Goal: Task Accomplishment & Management: Manage account settings

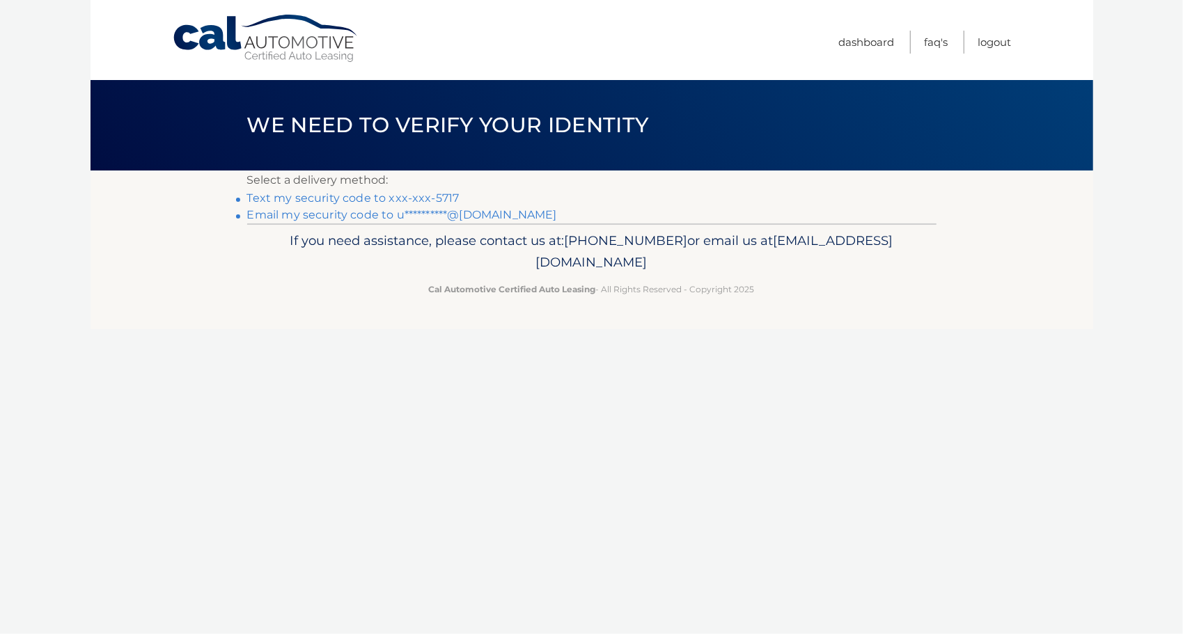
click at [426, 196] on link "Text my security code to xxx-xxx-5717" at bounding box center [353, 197] width 212 height 13
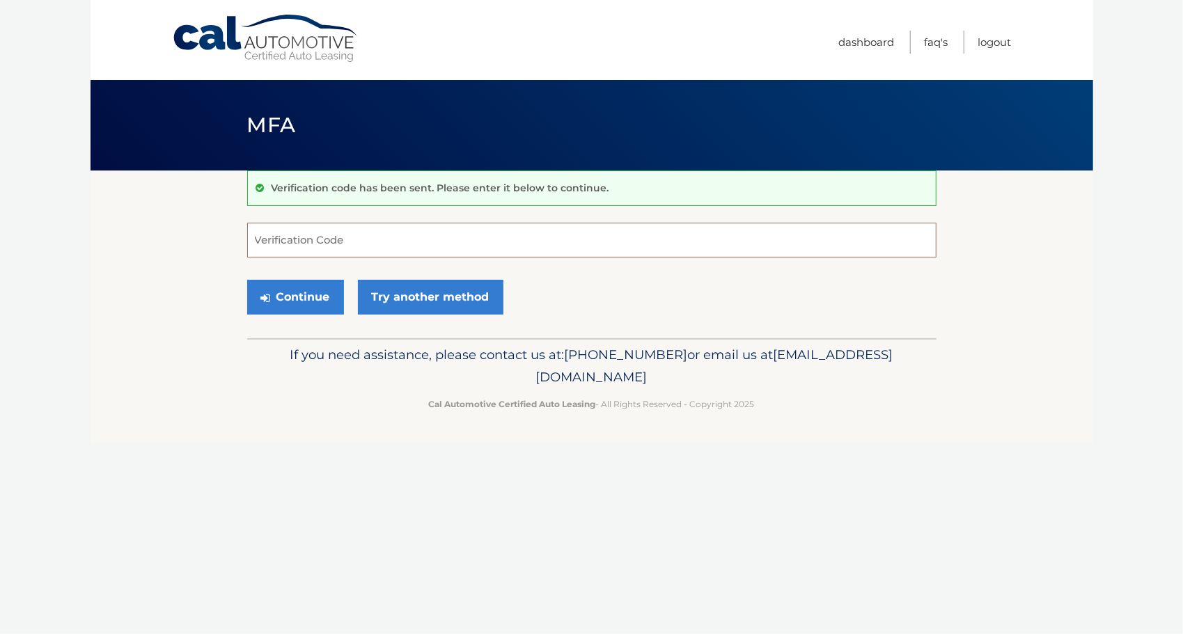
click at [531, 247] on input "Verification Code" at bounding box center [591, 240] width 689 height 35
type input "984101"
click at [311, 301] on button "Continue" at bounding box center [295, 297] width 97 height 35
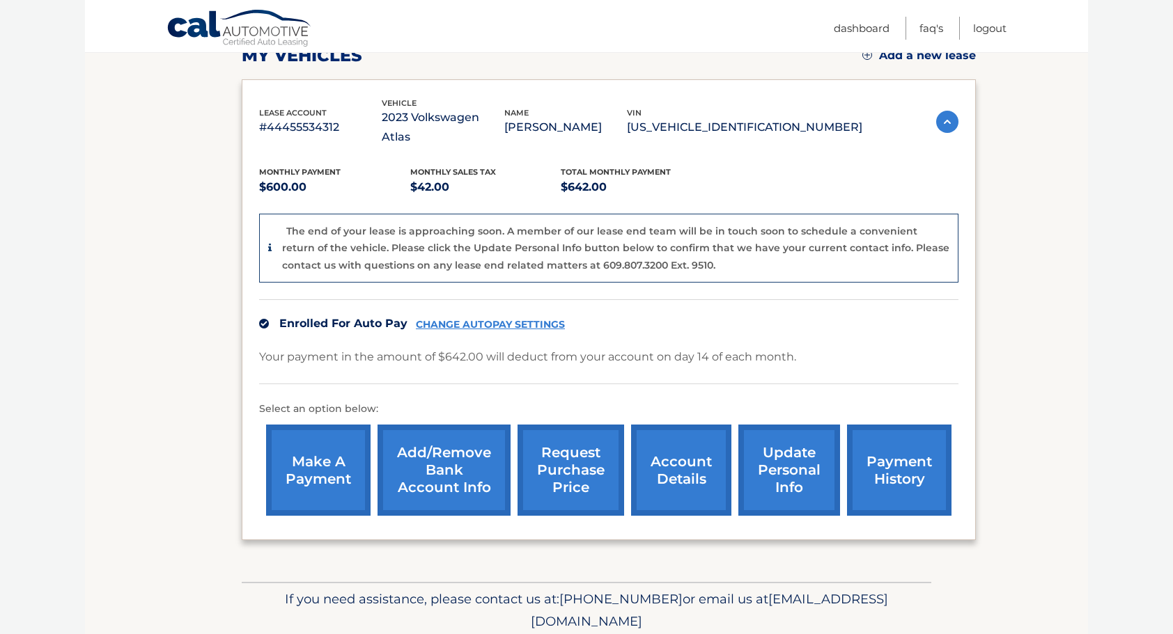
scroll to position [139, 0]
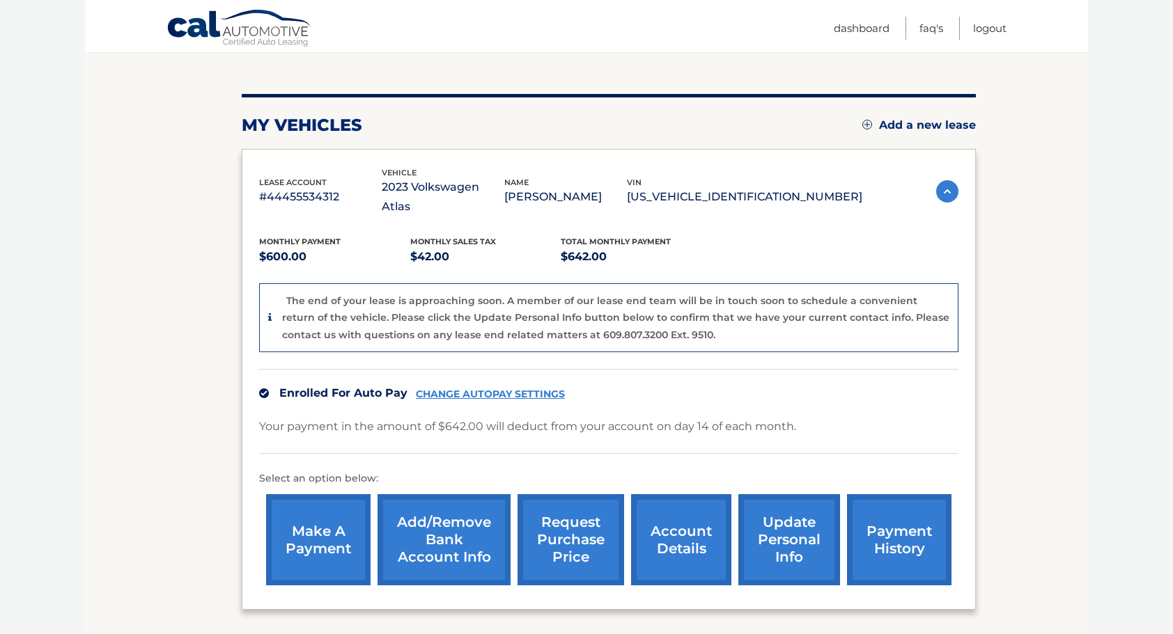
click at [696, 524] on link "account details" at bounding box center [681, 539] width 100 height 91
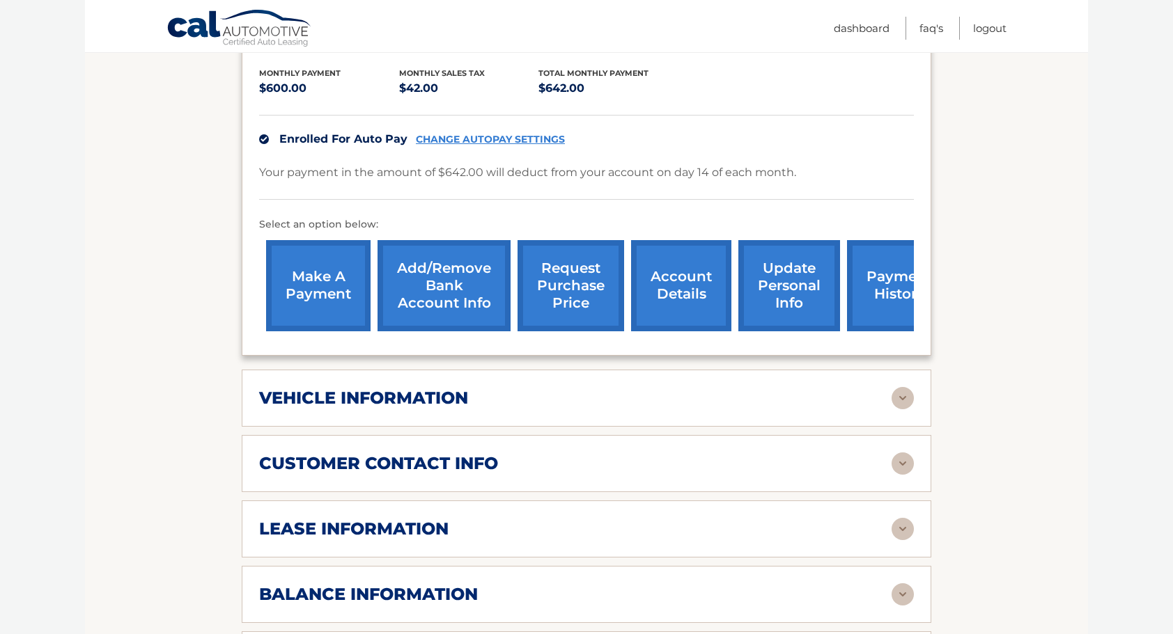
scroll to position [348, 0]
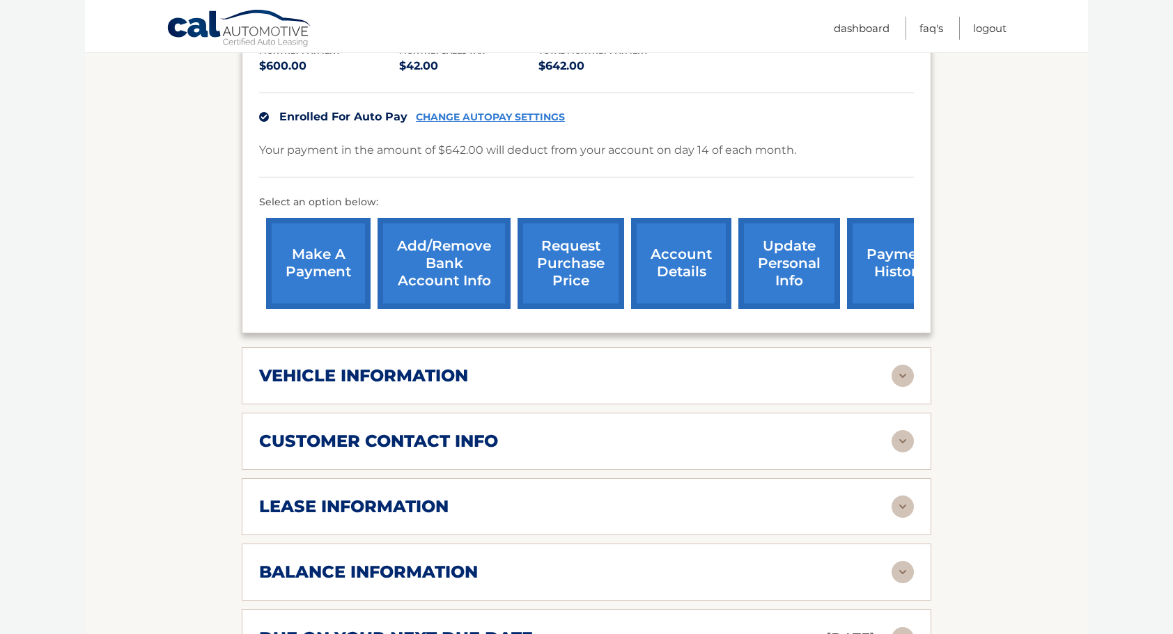
click at [901, 365] on img at bounding box center [902, 376] width 22 height 22
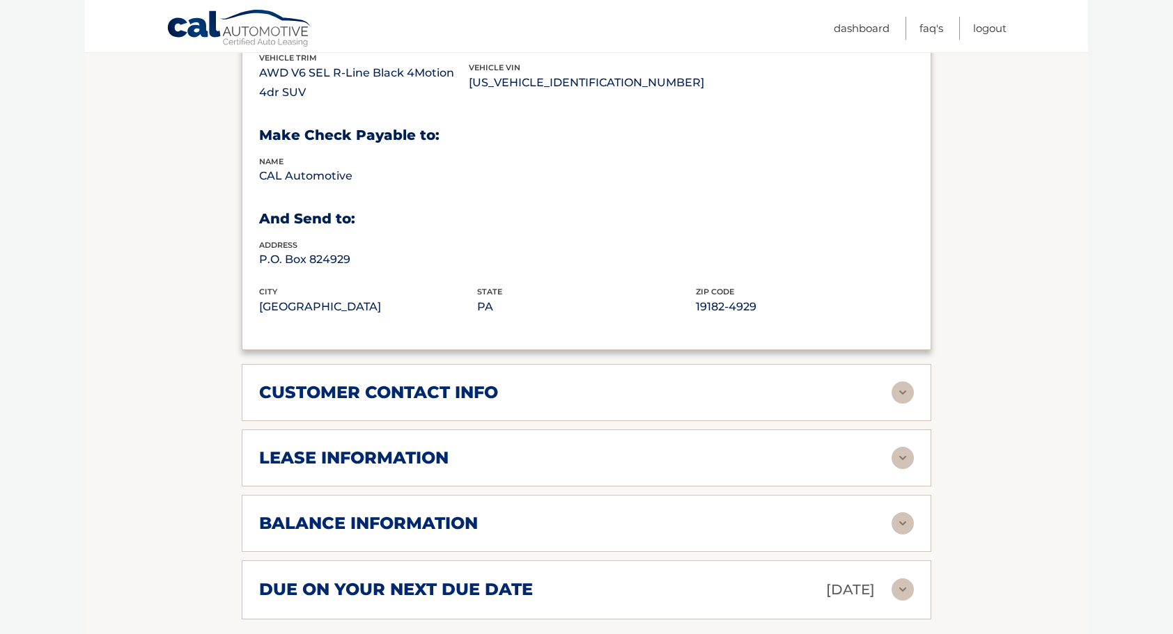
scroll to position [766, 0]
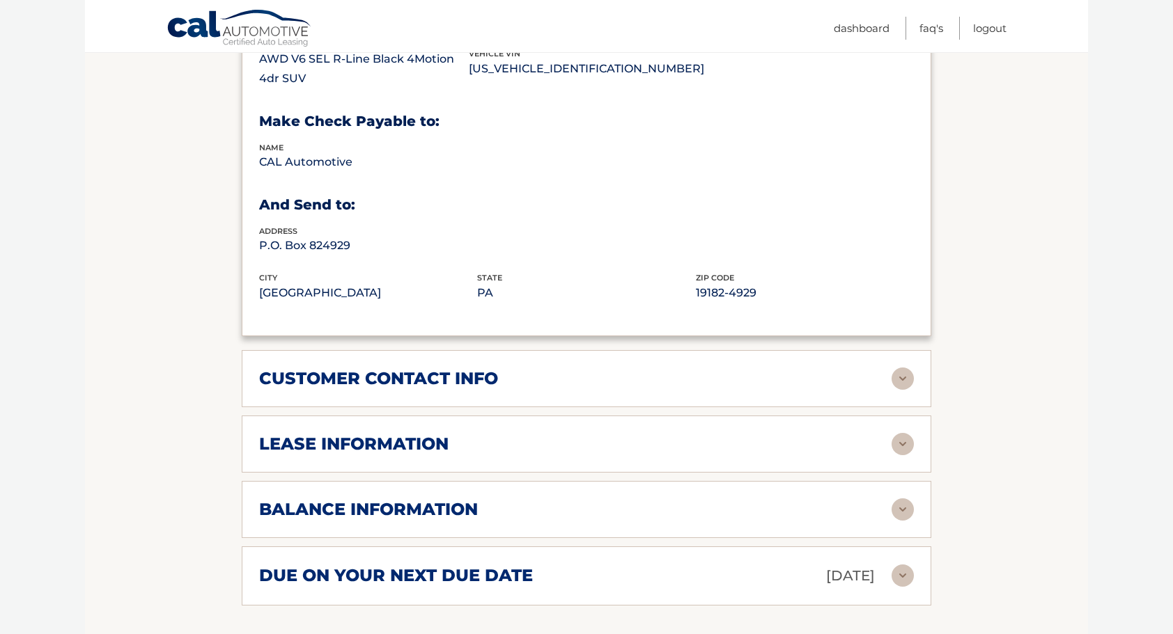
click at [905, 368] on img at bounding box center [902, 379] width 22 height 22
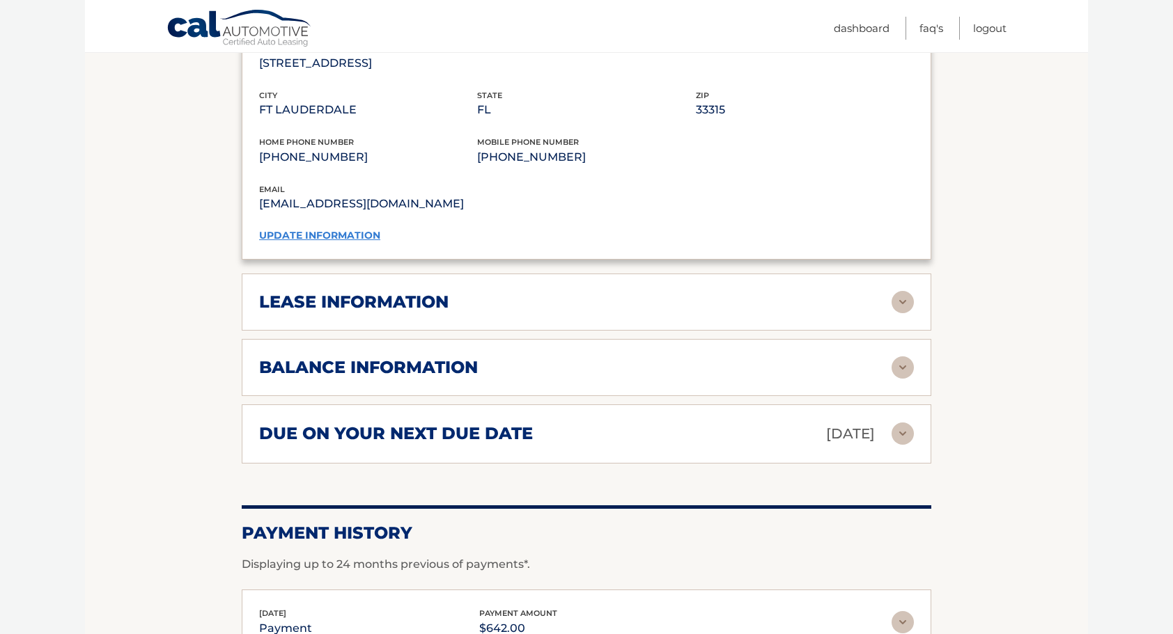
scroll to position [1184, 0]
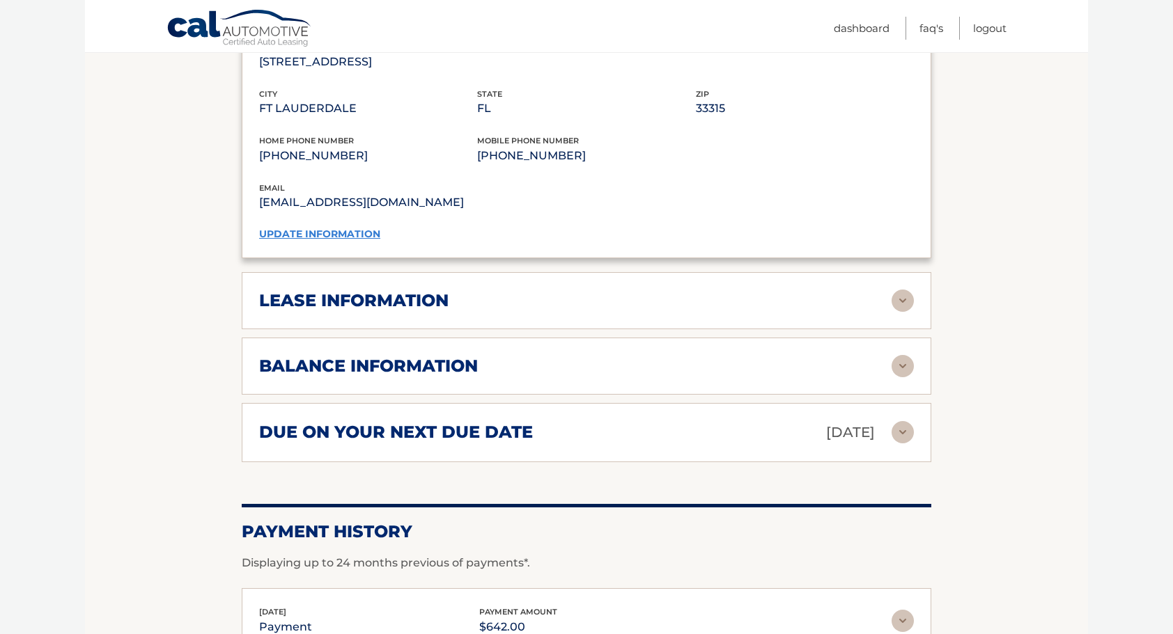
click at [907, 290] on img at bounding box center [902, 301] width 22 height 22
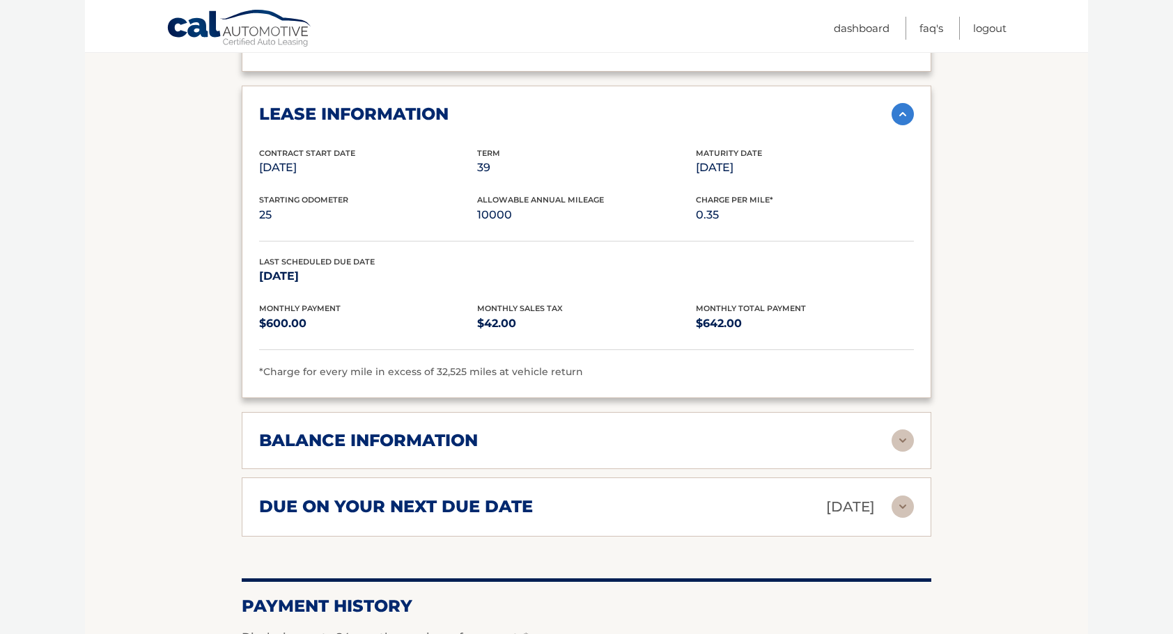
scroll to position [1393, 0]
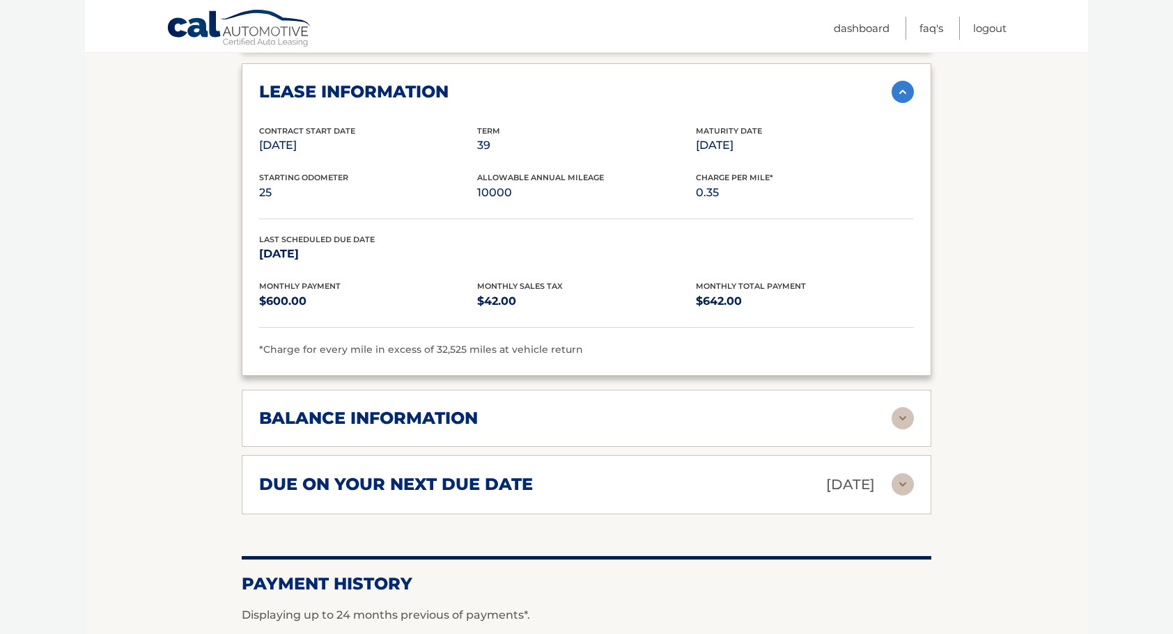
click at [902, 407] on img at bounding box center [902, 418] width 22 height 22
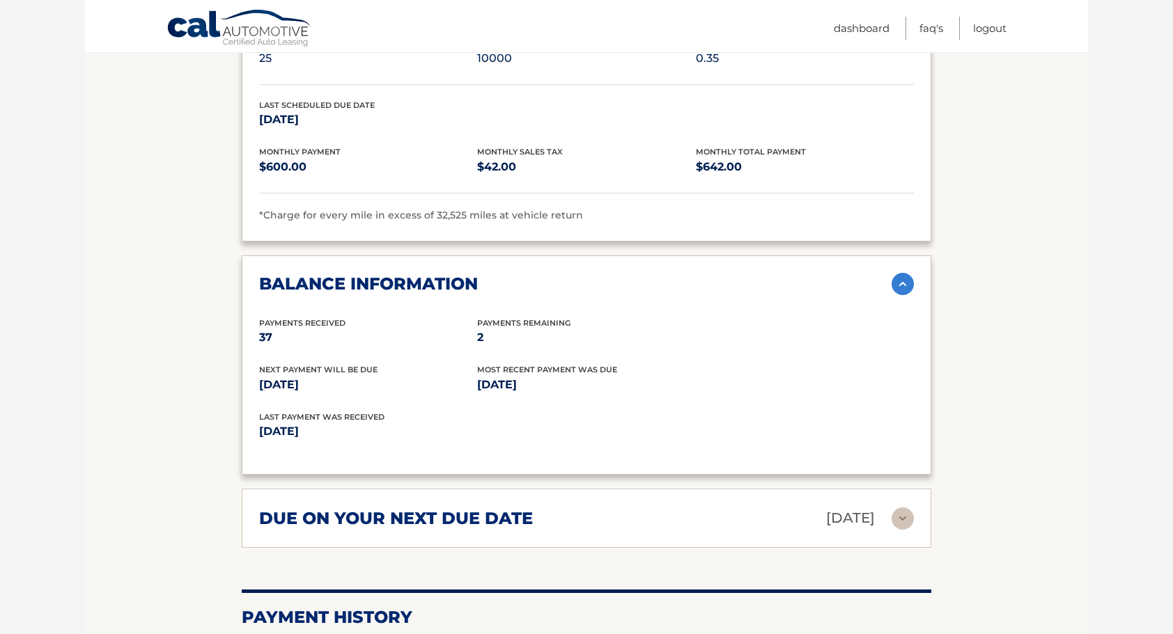
scroll to position [1532, 0]
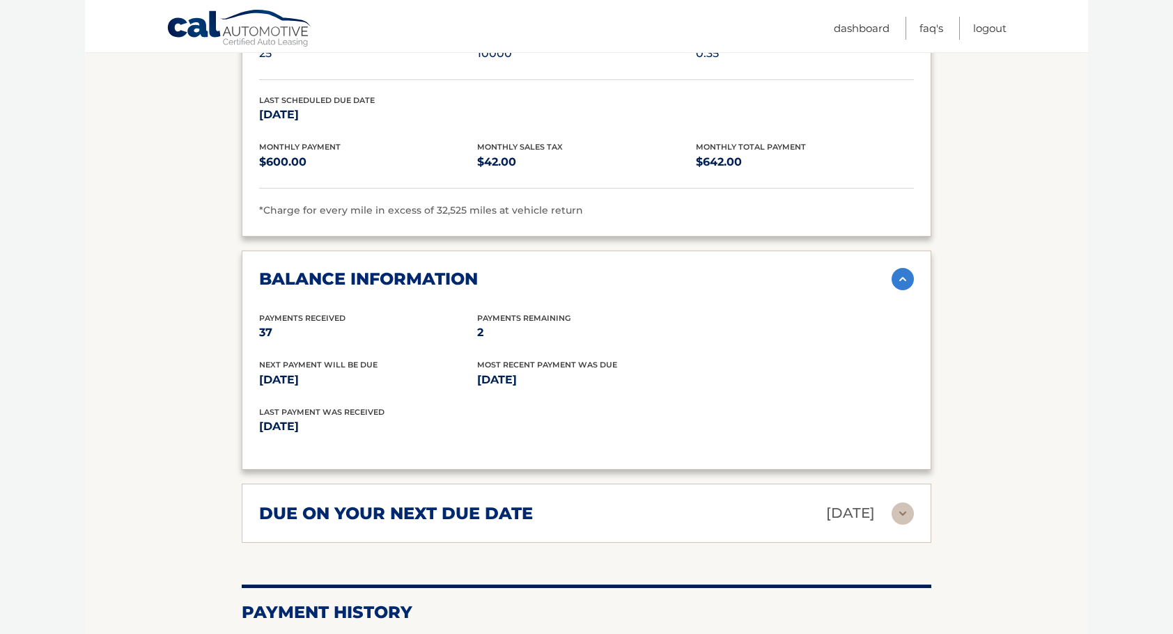
click at [908, 503] on img at bounding box center [902, 514] width 22 height 22
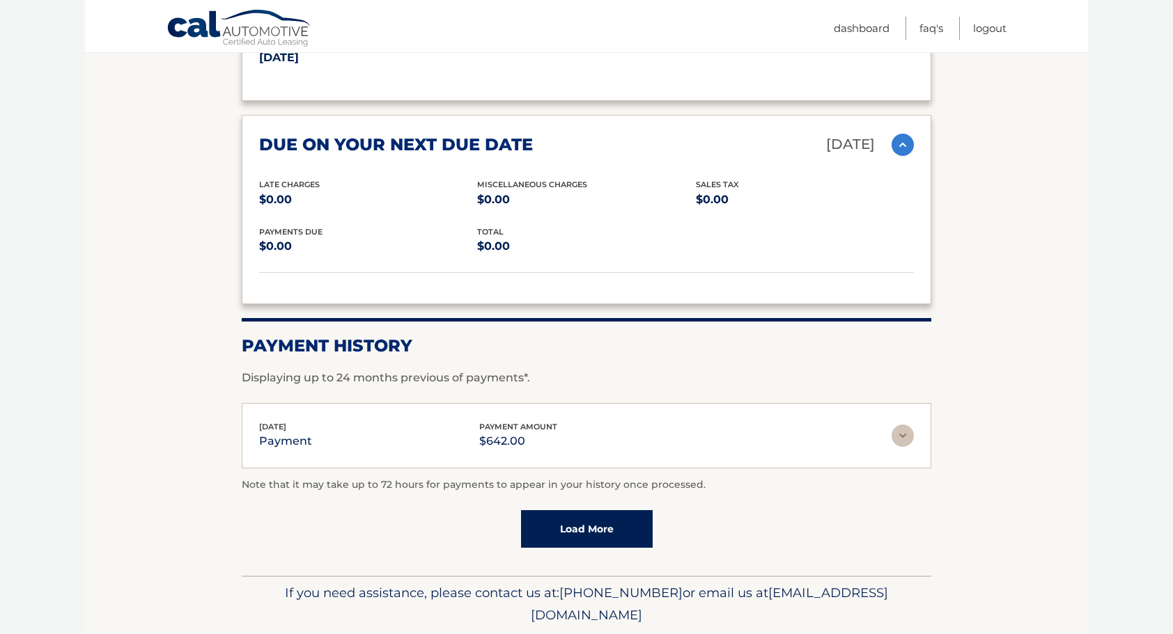
scroll to position [1917, 0]
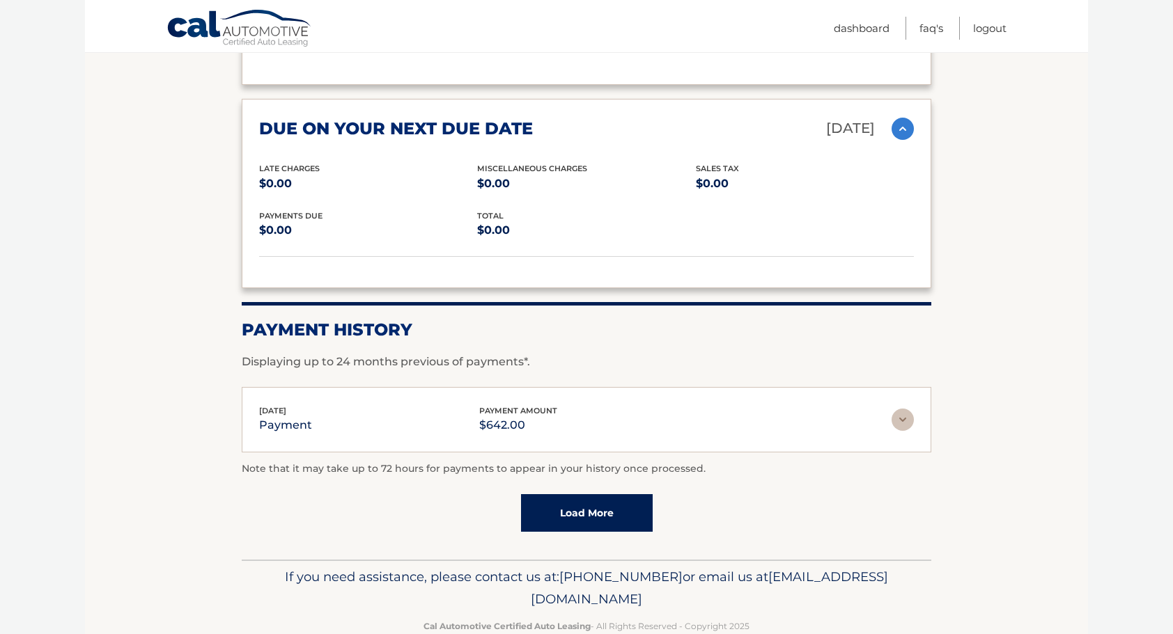
click at [905, 409] on img at bounding box center [902, 420] width 22 height 22
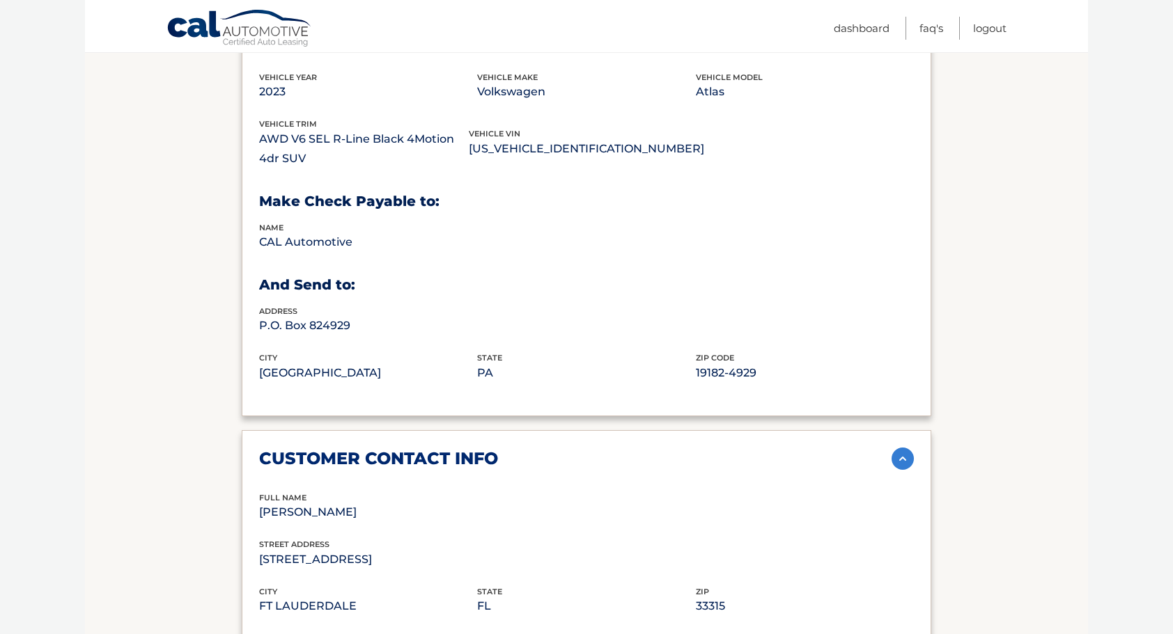
scroll to position [688, 0]
